Goal: Information Seeking & Learning: Learn about a topic

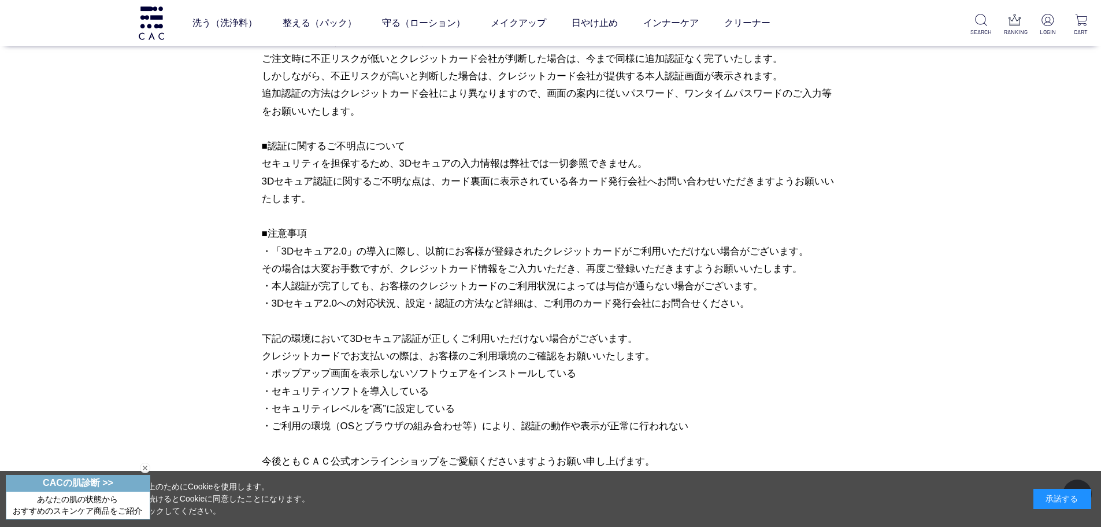
scroll to position [173, 0]
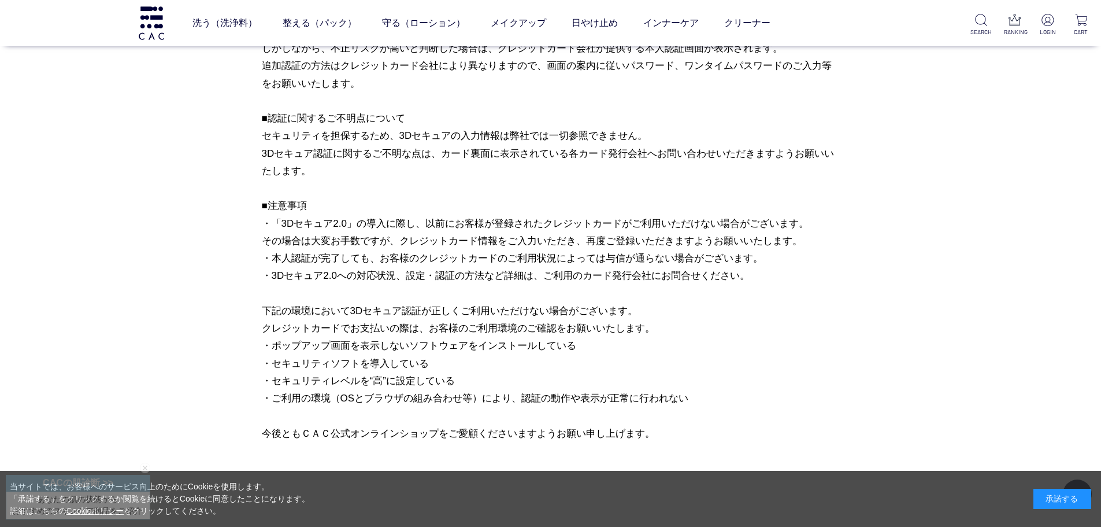
click at [363, 272] on p "いつもＣＡＣ公式オンラインショップをご利用いただき、誠にありがとうございます。 この度、お客様により安心・安全にお買い物いただけるよう、クレジットカード決済の…" at bounding box center [551, 170] width 578 height 543
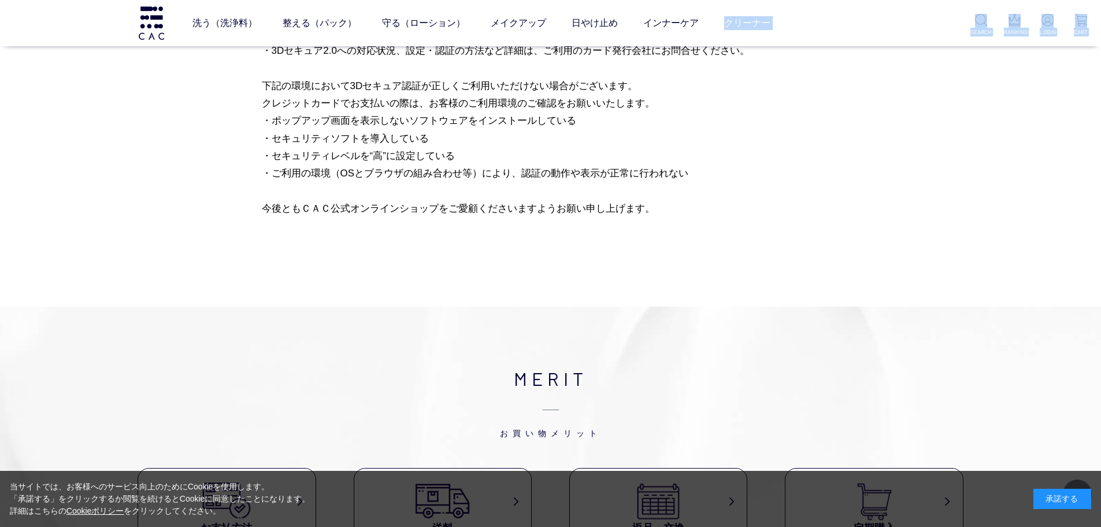
scroll to position [354, 0]
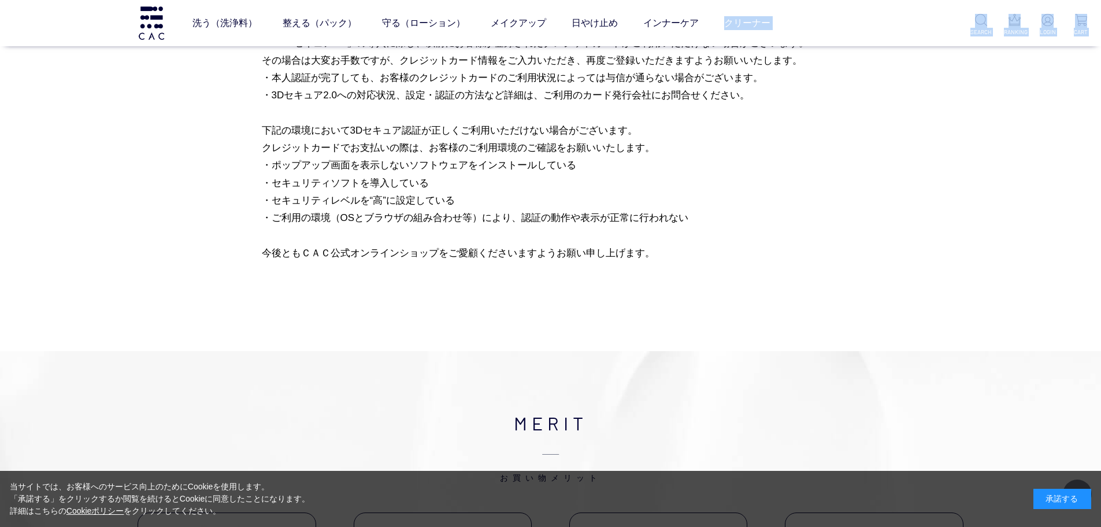
drag, startPoint x: 264, startPoint y: 166, endPoint x: 698, endPoint y: 259, distance: 443.2
copy p "lorEMIpsumdolorsitametcon、adipiscingel。 sed、doeiusmo・temporincididu、utlaboreetd…"
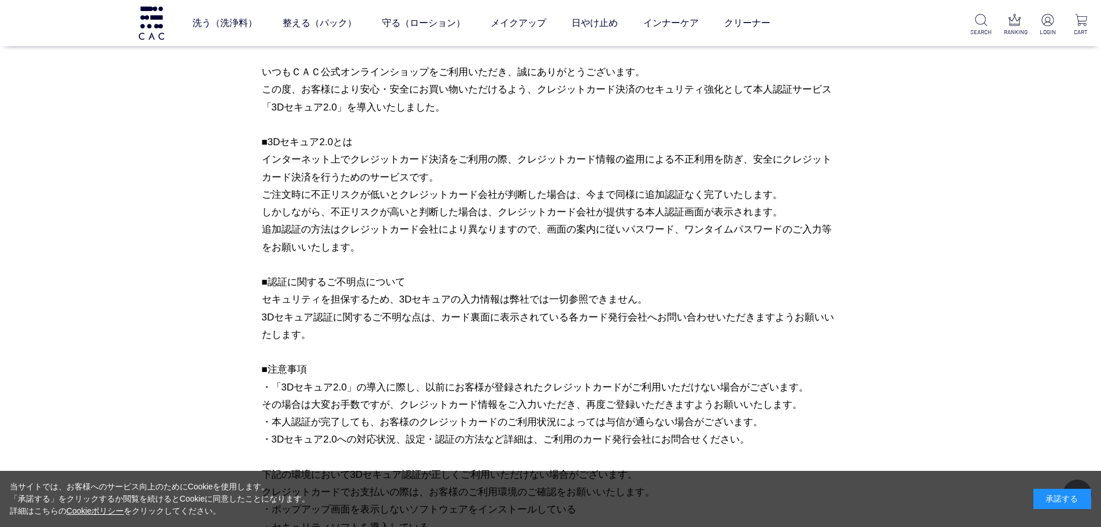
scroll to position [0, 0]
